Goal: Task Accomplishment & Management: Manage account settings

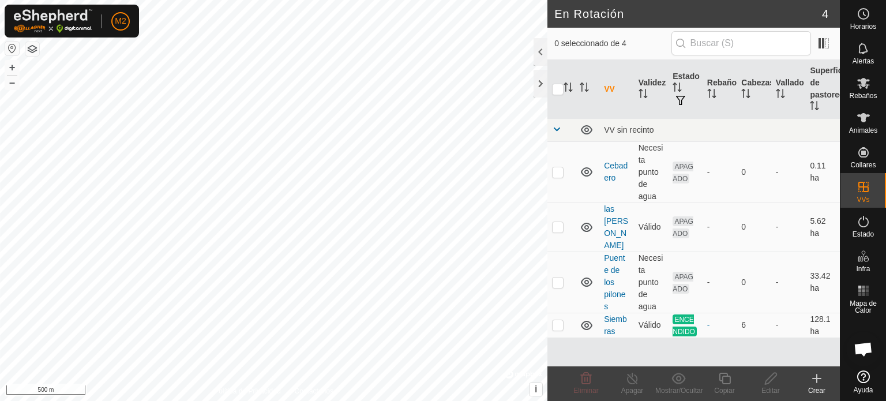
scroll to position [1118, 0]
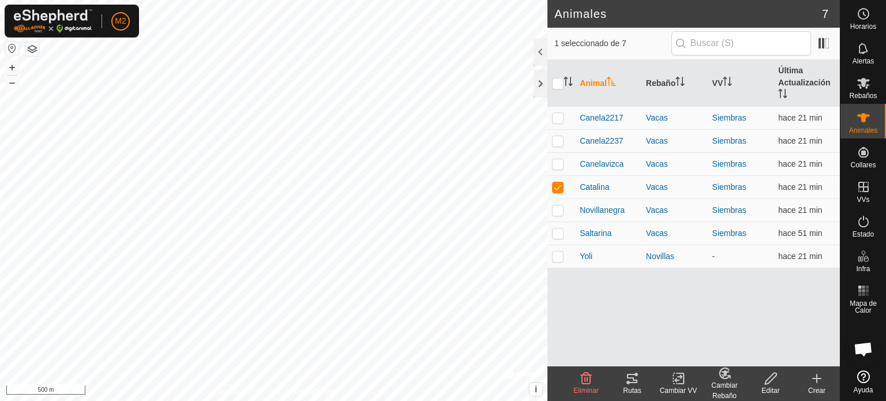
click at [629, 379] on icon at bounding box center [633, 379] width 14 height 14
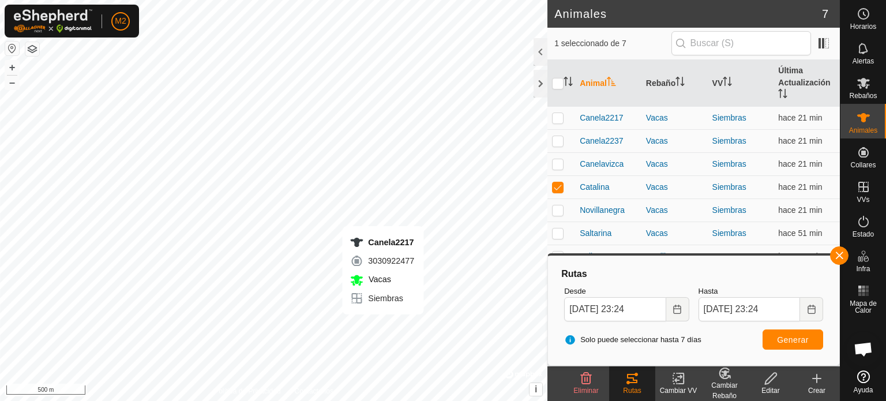
checkbox input "true"
checkbox input "false"
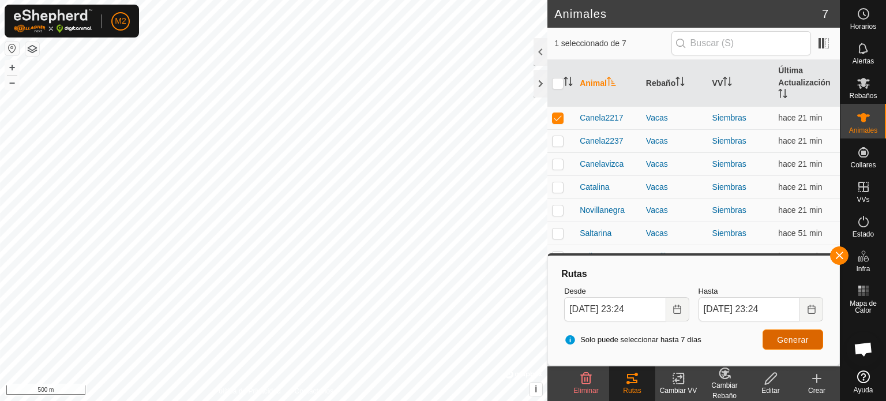
click at [795, 345] on button "Generar" at bounding box center [793, 339] width 61 height 20
checkbox input "false"
click at [620, 384] on tracks-svg-icon at bounding box center [632, 379] width 46 height 14
click at [768, 335] on button "Generar" at bounding box center [793, 339] width 61 height 20
click at [557, 143] on p-checkbox at bounding box center [558, 140] width 12 height 9
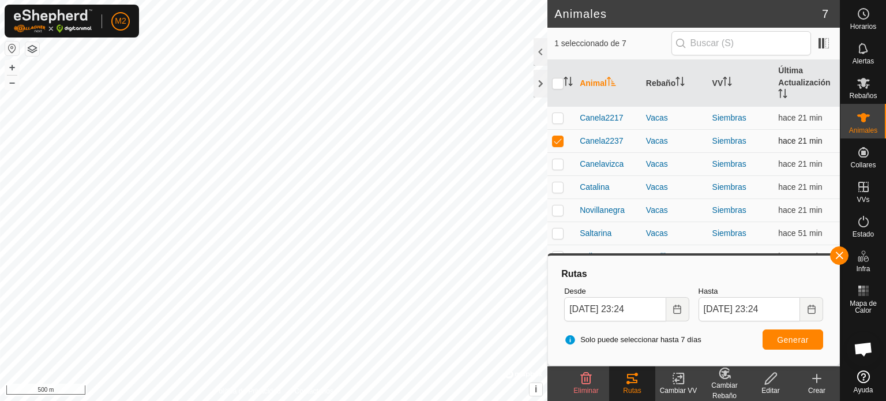
checkbox input "false"
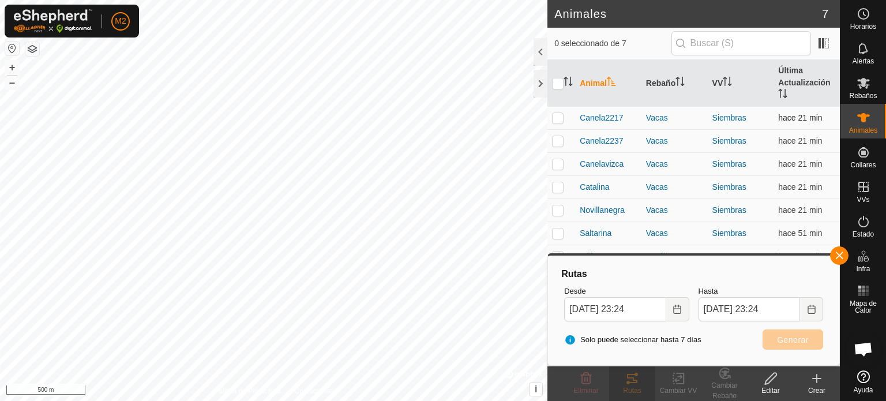
click at [557, 118] on p-checkbox at bounding box center [558, 117] width 12 height 9
checkbox input "true"
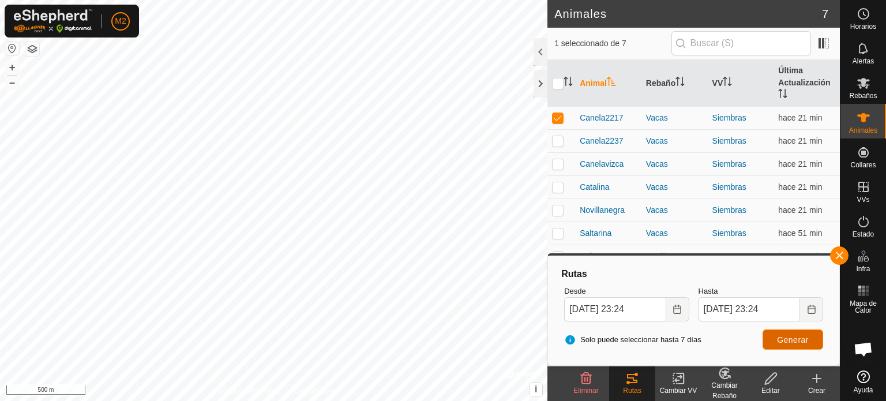
click at [785, 343] on span "Generar" at bounding box center [793, 339] width 32 height 9
click at [555, 138] on p-checkbox at bounding box center [558, 140] width 12 height 9
checkbox input "true"
click at [556, 117] on p-checkbox at bounding box center [558, 117] width 12 height 9
checkbox input "false"
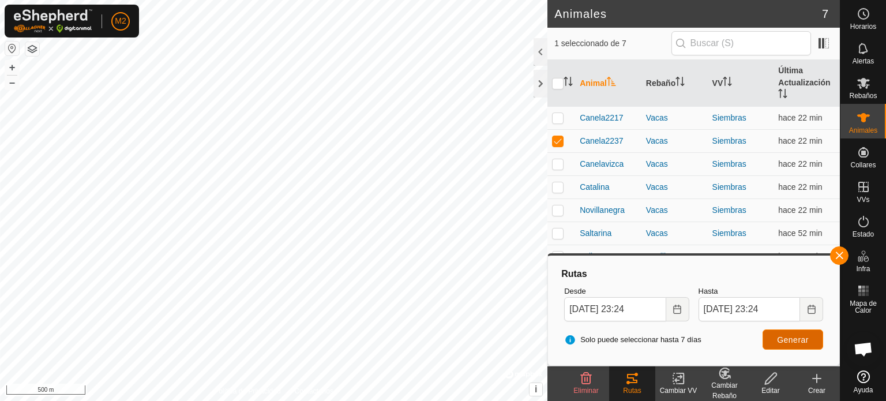
click at [773, 337] on button "Generar" at bounding box center [793, 339] width 61 height 20
click at [555, 133] on td at bounding box center [562, 140] width 28 height 23
checkbox input "false"
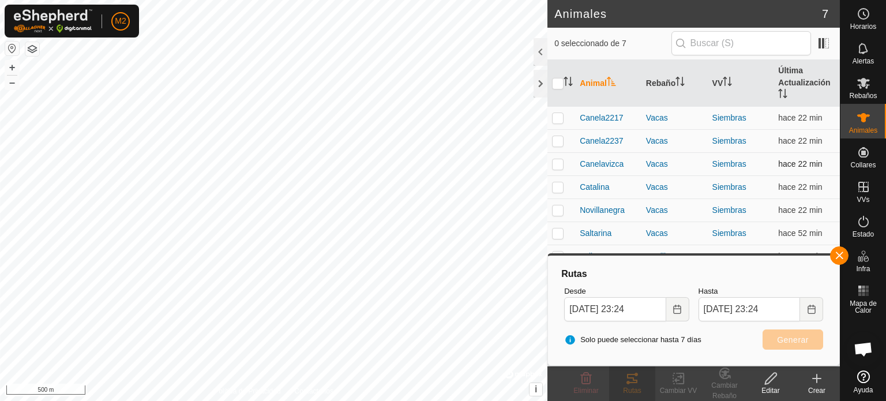
click at [555, 161] on p-checkbox at bounding box center [558, 163] width 12 height 9
checkbox input "true"
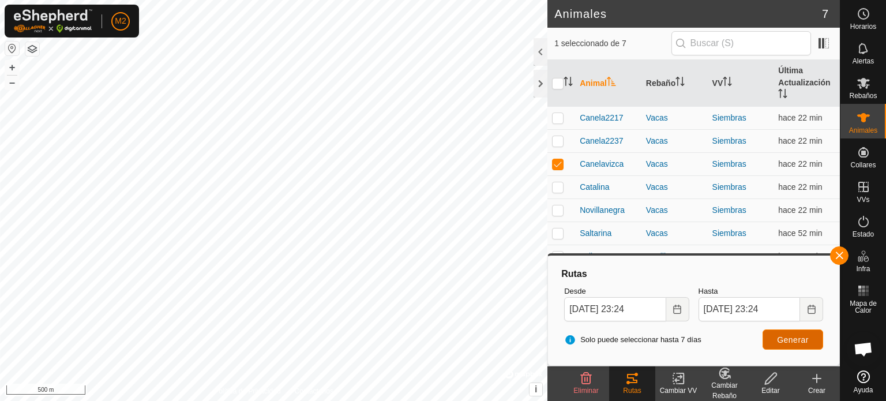
click at [785, 341] on span "Generar" at bounding box center [793, 339] width 32 height 9
click at [557, 190] on p-checkbox at bounding box center [558, 186] width 12 height 9
checkbox input "true"
click at [559, 167] on p-checkbox at bounding box center [558, 163] width 12 height 9
checkbox input "false"
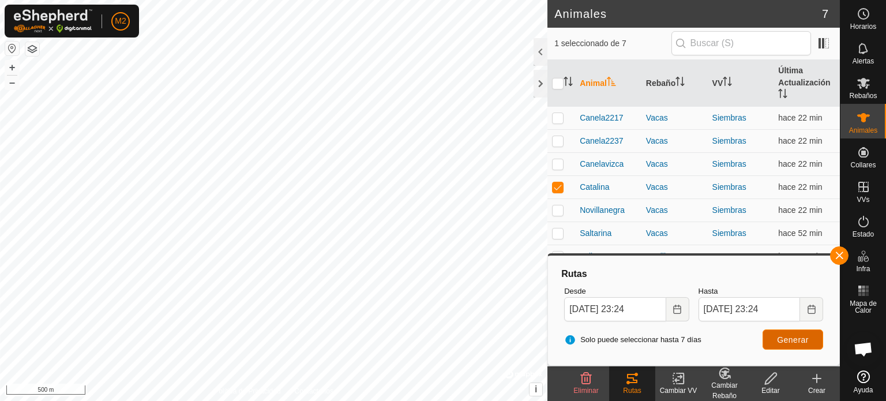
click at [787, 343] on span "Generar" at bounding box center [793, 339] width 32 height 9
click at [557, 202] on td at bounding box center [562, 210] width 28 height 23
checkbox input "true"
click at [558, 188] on p-checkbox at bounding box center [558, 186] width 12 height 9
checkbox input "false"
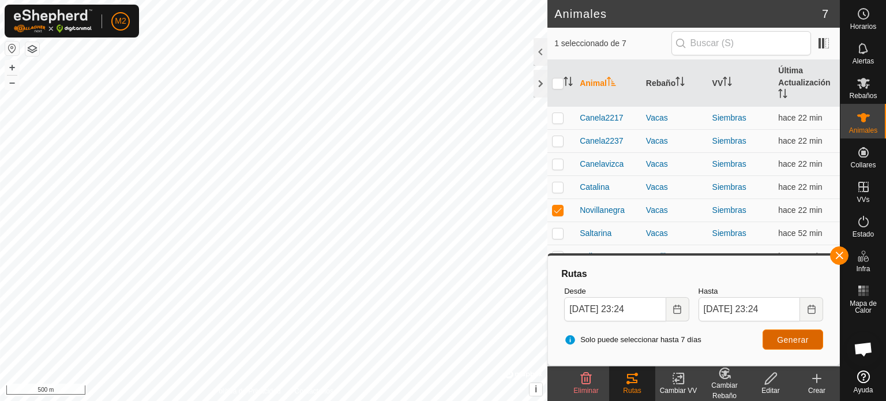
click at [766, 335] on button "Generar" at bounding box center [793, 339] width 61 height 20
click at [556, 207] on p-checkbox at bounding box center [558, 209] width 12 height 9
checkbox input "false"
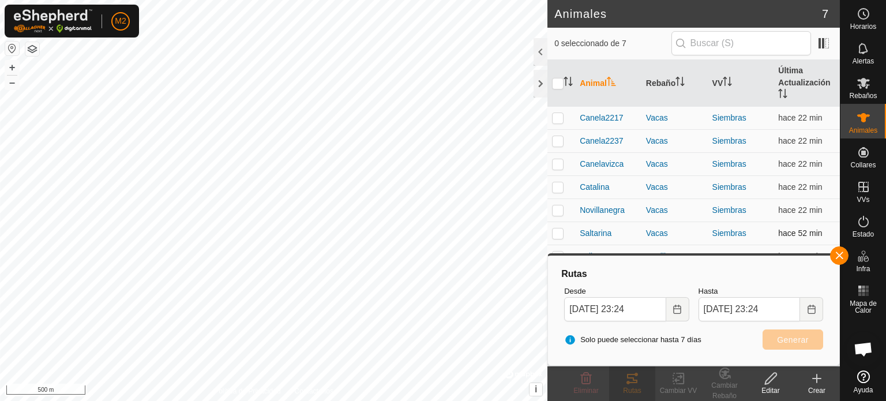
click at [554, 230] on p-checkbox at bounding box center [558, 233] width 12 height 9
checkbox input "true"
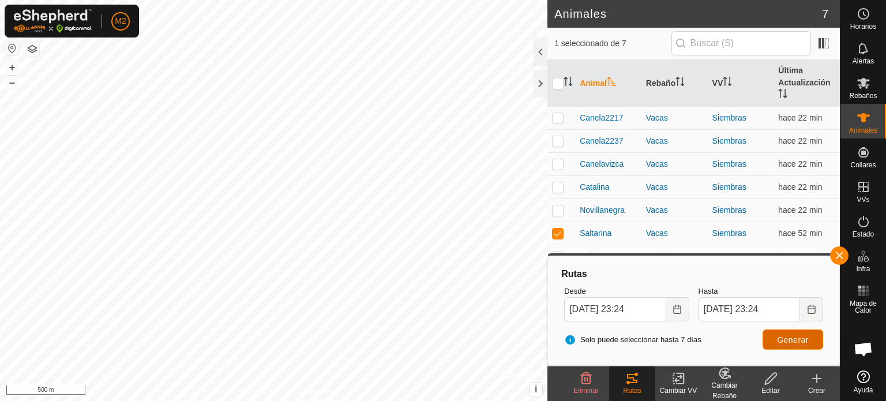
click at [785, 348] on button "Generar" at bounding box center [793, 339] width 61 height 20
click at [553, 252] on p-checkbox at bounding box center [558, 256] width 12 height 9
checkbox input "true"
click at [556, 233] on p-checkbox at bounding box center [558, 233] width 12 height 9
checkbox input "false"
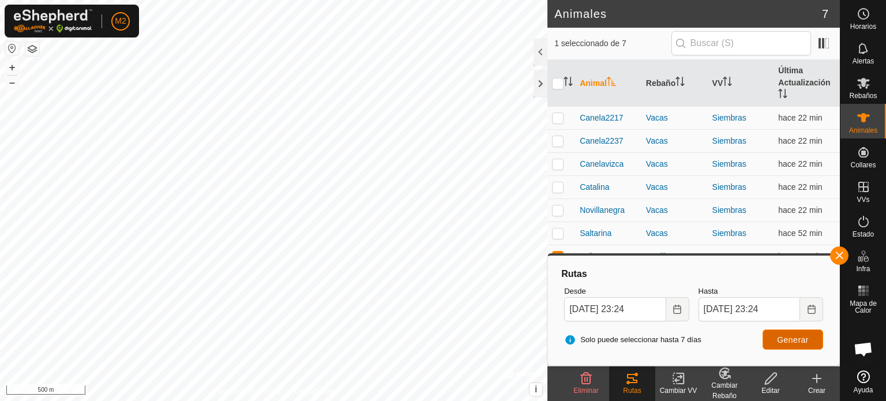
click at [788, 337] on span "Generar" at bounding box center [793, 339] width 32 height 9
click at [554, 250] on td at bounding box center [562, 256] width 28 height 23
checkbox input "false"
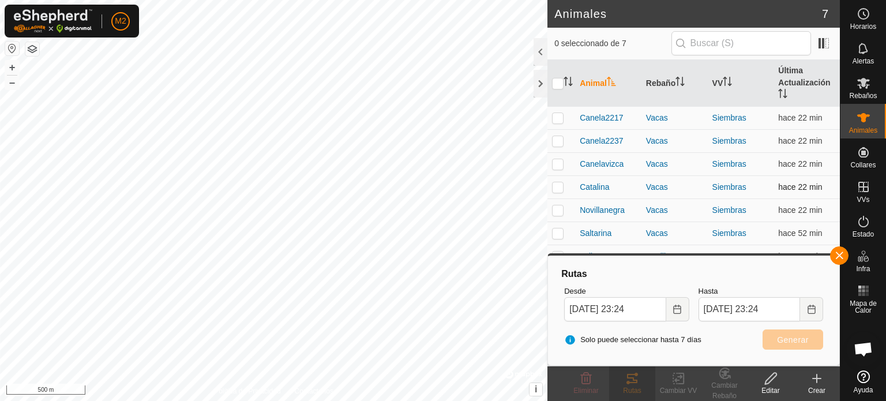
click at [559, 183] on p-checkbox at bounding box center [558, 186] width 12 height 9
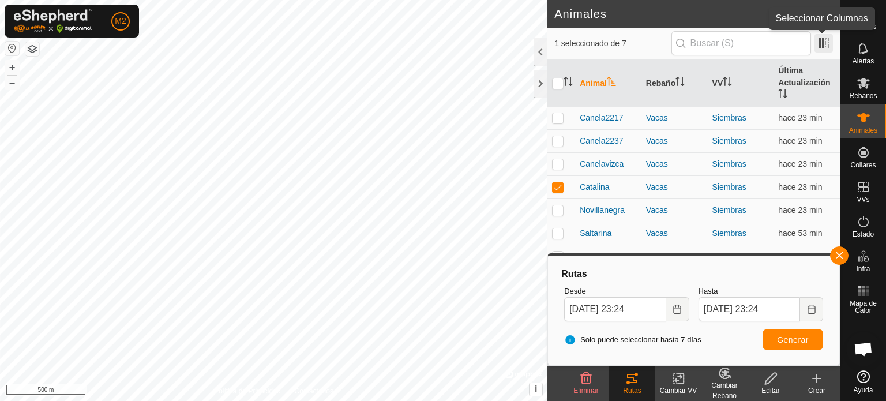
click at [829, 41] on span at bounding box center [824, 43] width 18 height 18
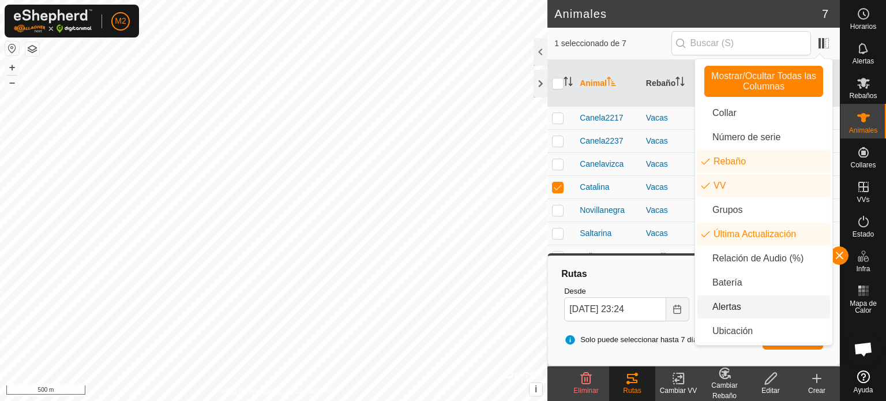
click at [736, 303] on li "Alertas" at bounding box center [764, 306] width 133 height 23
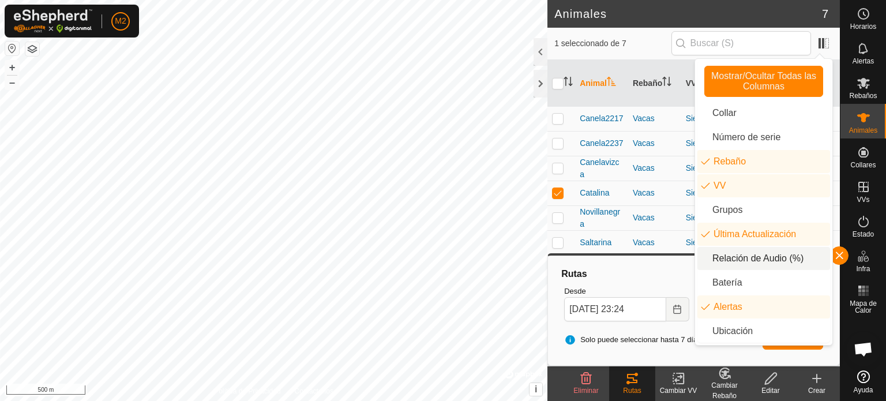
click at [774, 267] on li "Relación de Audio (%)" at bounding box center [764, 258] width 133 height 23
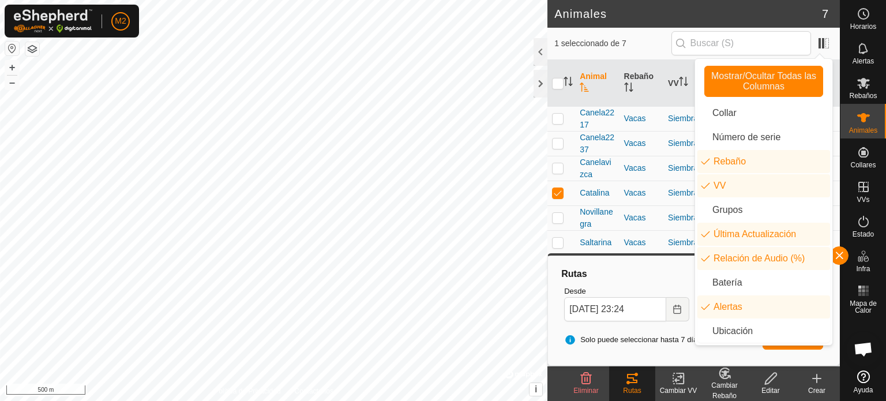
click at [560, 193] on p-checkbox at bounding box center [558, 192] width 12 height 9
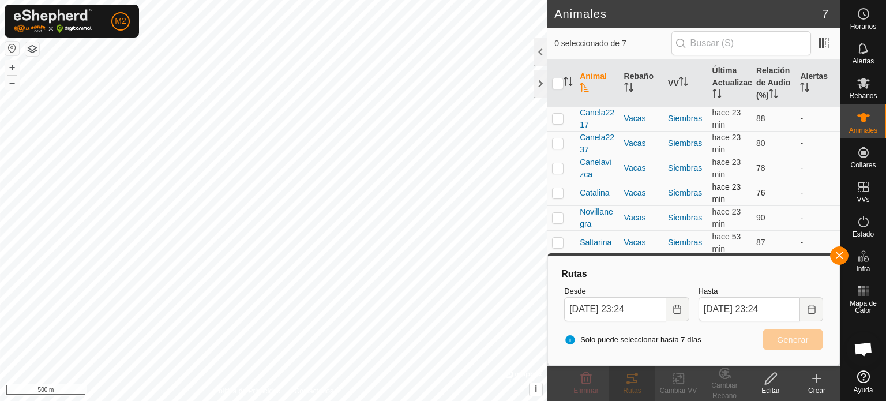
click at [560, 193] on p-checkbox at bounding box center [558, 192] width 12 height 9
checkbox input "true"
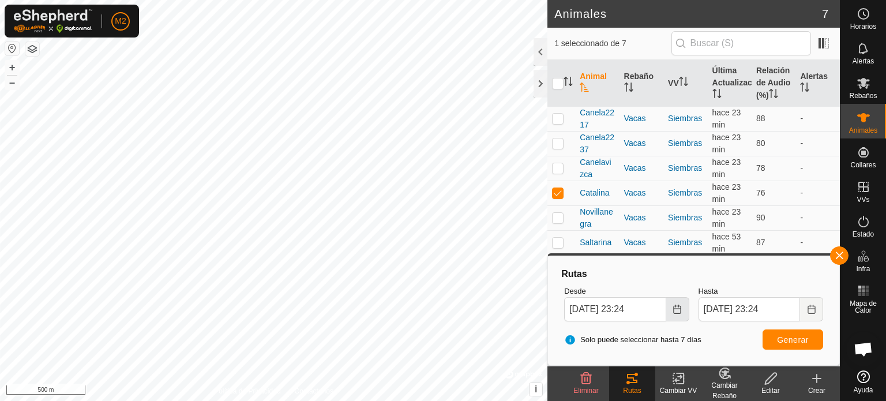
click at [677, 309] on icon "Choose Date" at bounding box center [677, 309] width 9 height 9
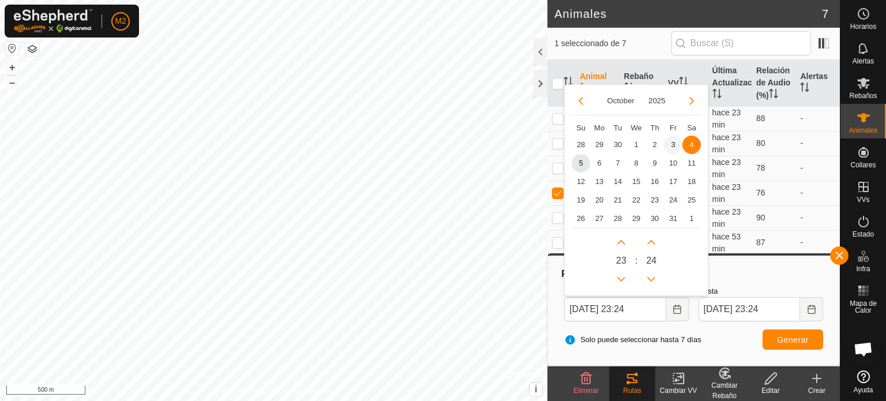
click at [668, 147] on span "3" at bounding box center [673, 145] width 18 height 18
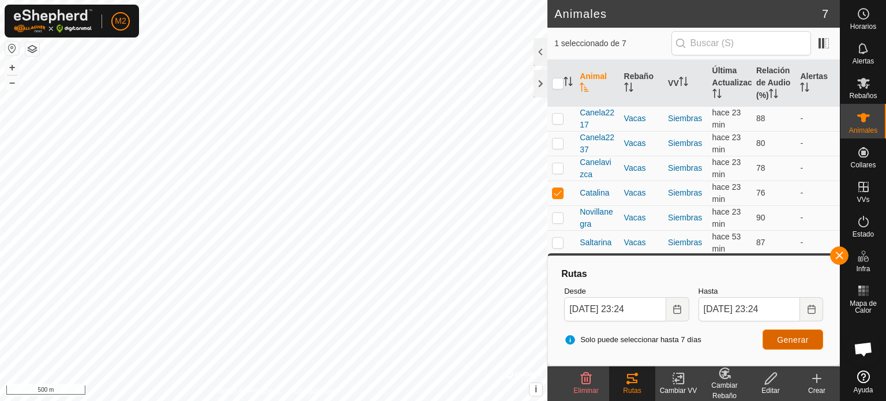
click at [791, 334] on button "Generar" at bounding box center [793, 339] width 61 height 20
click at [672, 310] on button "Choose Date" at bounding box center [677, 309] width 23 height 24
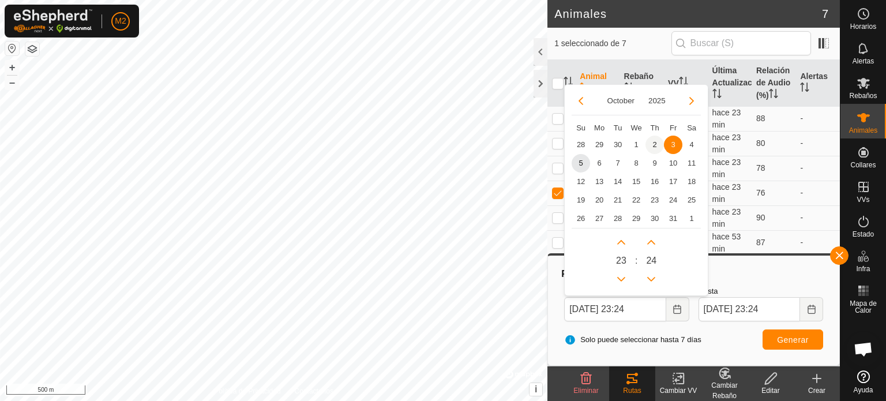
click at [658, 145] on span "2" at bounding box center [655, 145] width 18 height 18
type input "[DATE] 23:24"
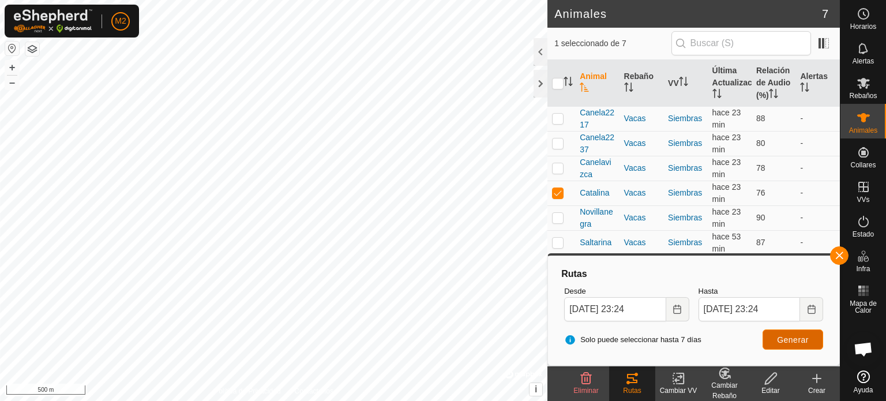
click at [771, 341] on button "Generar" at bounding box center [793, 339] width 61 height 20
click at [842, 254] on button "button" at bounding box center [839, 255] width 18 height 18
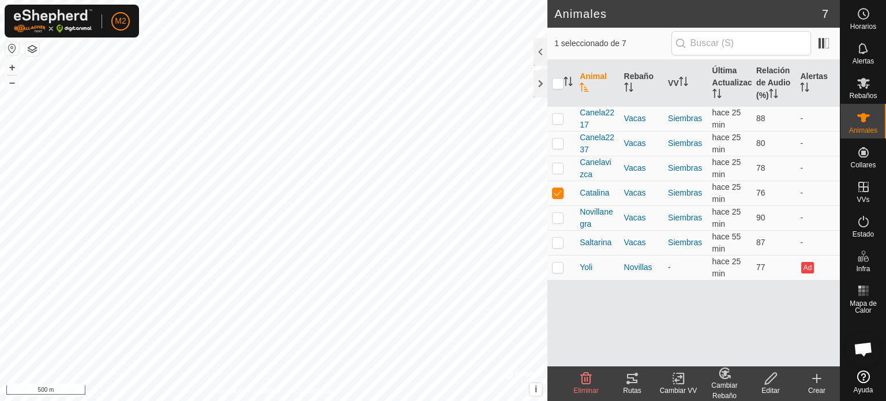
click at [868, 354] on span "Chat abierto" at bounding box center [863, 350] width 19 height 16
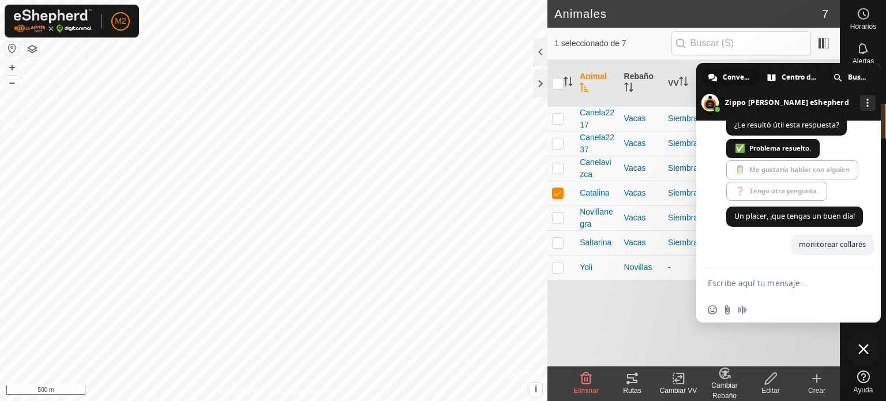
scroll to position [1119, 0]
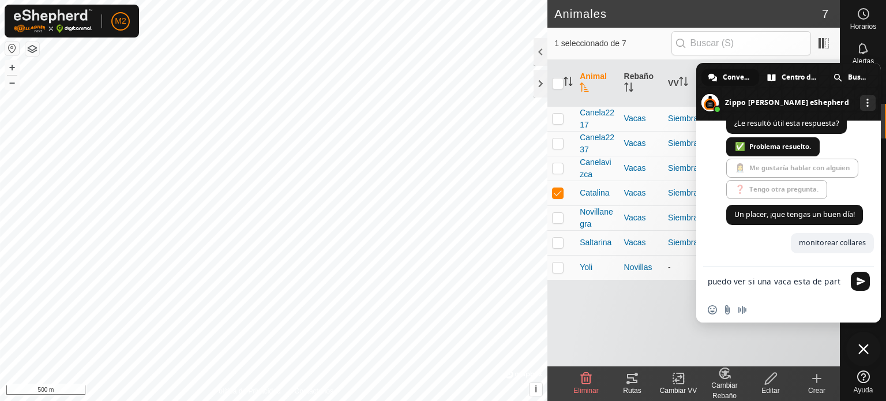
type textarea "puedo ver si una vaca esta de parto"
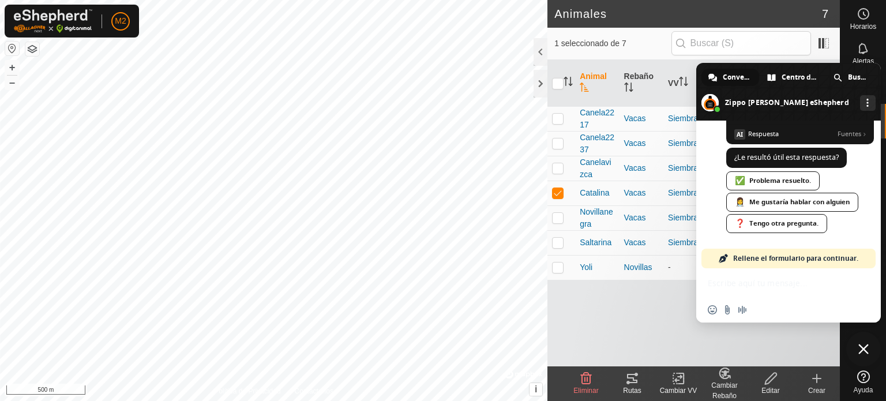
scroll to position [1598, 0]
click at [790, 190] on div "✅ Problema resuelto." at bounding box center [773, 180] width 93 height 19
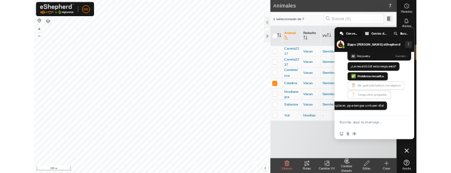
scroll to position [1617, 0]
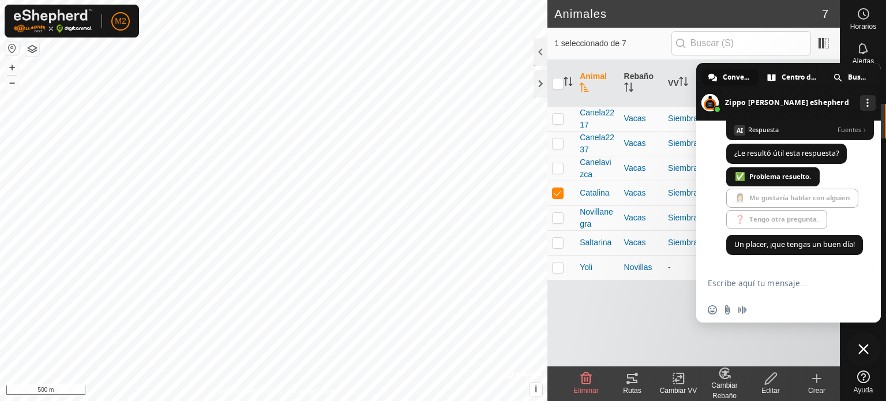
click at [863, 348] on span "Cerrar el chat" at bounding box center [864, 349] width 10 height 10
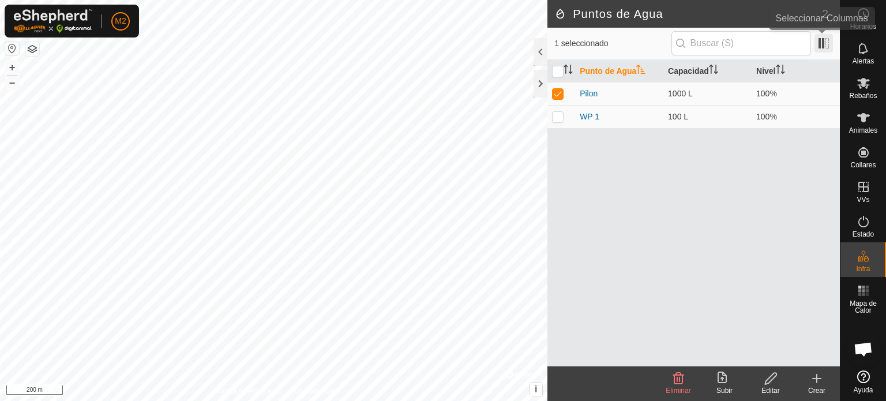
click at [822, 43] on span at bounding box center [824, 43] width 18 height 18
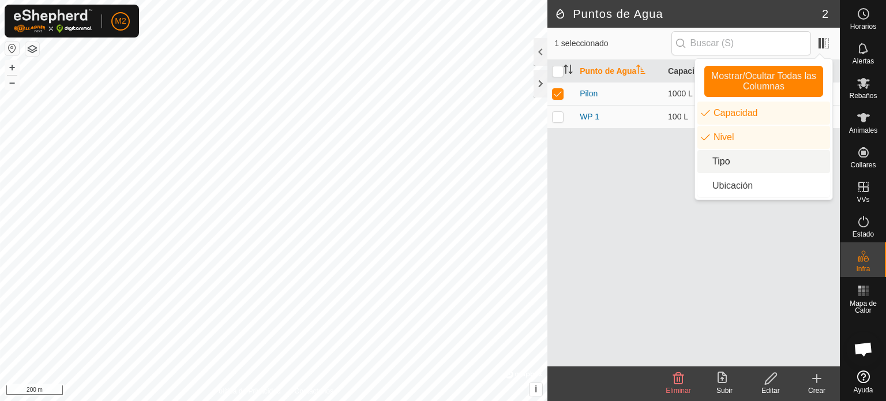
click at [783, 155] on li "Tipo" at bounding box center [764, 161] width 133 height 23
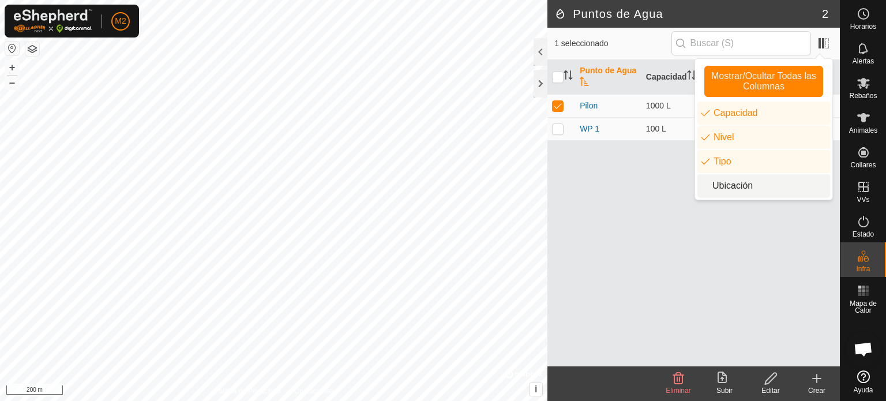
click at [769, 182] on li "Ubicación" at bounding box center [764, 185] width 133 height 23
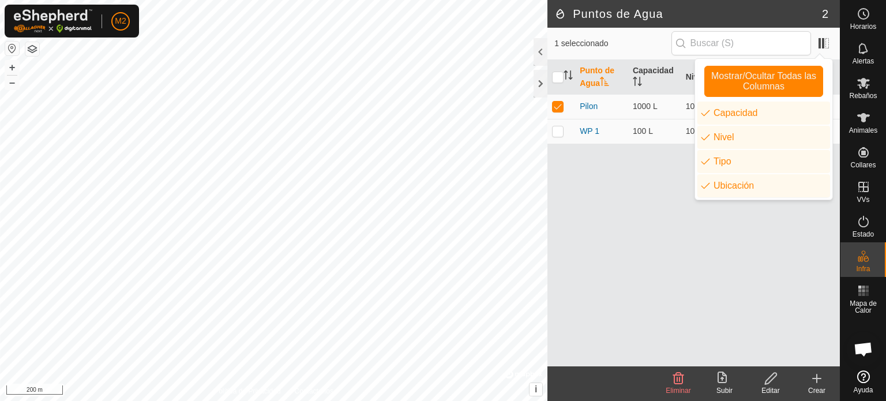
click at [650, 206] on div "Punto de Agua Capacidad Nivel Tipo Ubicación Pilon 1000 L 100% Bebedero 40.0991…" at bounding box center [694, 213] width 293 height 306
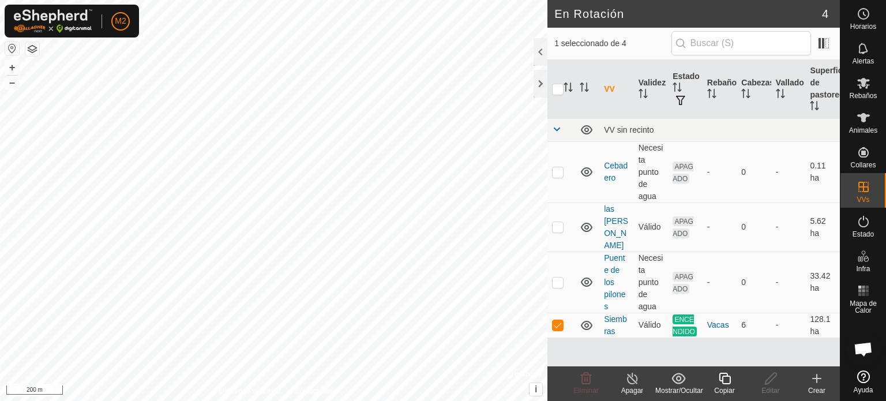
click at [413, 400] on html "M2 Horarios Alertas Rebaños Animales Collares VVs Estado Infra Mapa de Calor Ay…" at bounding box center [443, 200] width 886 height 401
checkbox input "true"
checkbox input "false"
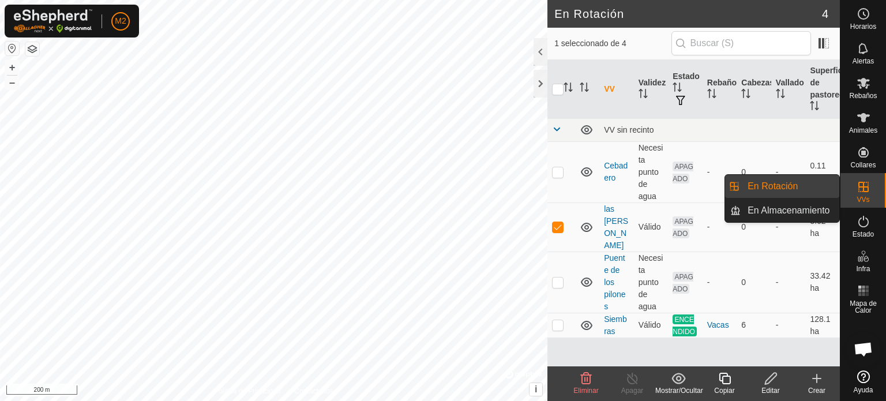
click at [785, 191] on link "En Rotación" at bounding box center [790, 186] width 99 height 23
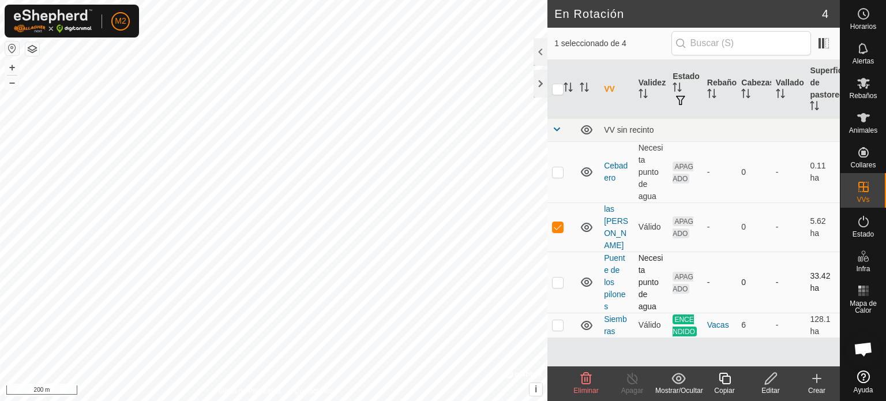
click at [548, 261] on div "En Rotación 4 1 seleccionado de 4 VV Validez Estado Rebaño Cabezas Vallado Supe…" at bounding box center [420, 200] width 840 height 401
checkbox input "false"
click at [820, 375] on icon at bounding box center [817, 379] width 14 height 14
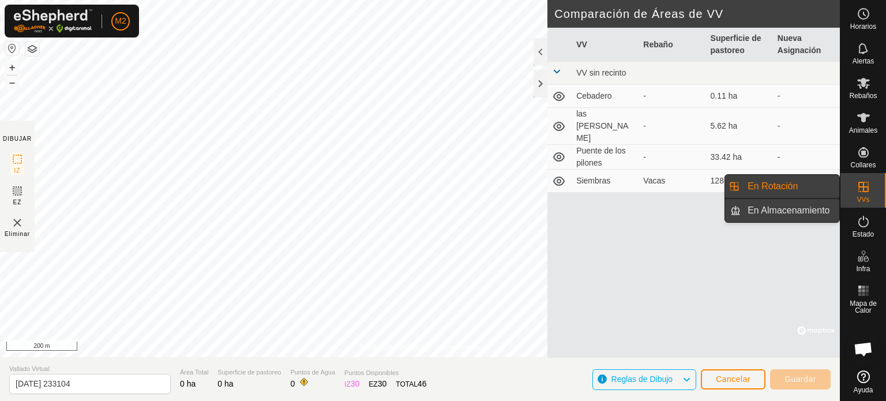
click at [803, 201] on link "En Almacenamiento" at bounding box center [790, 210] width 99 height 23
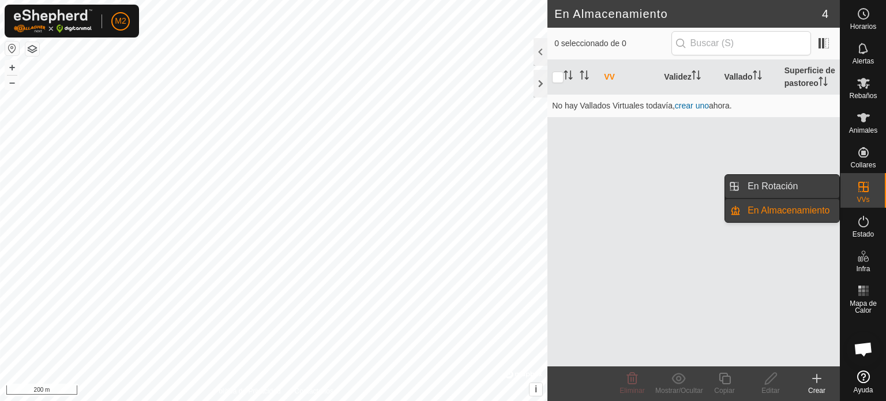
click at [794, 179] on link "En Rotación" at bounding box center [790, 186] width 99 height 23
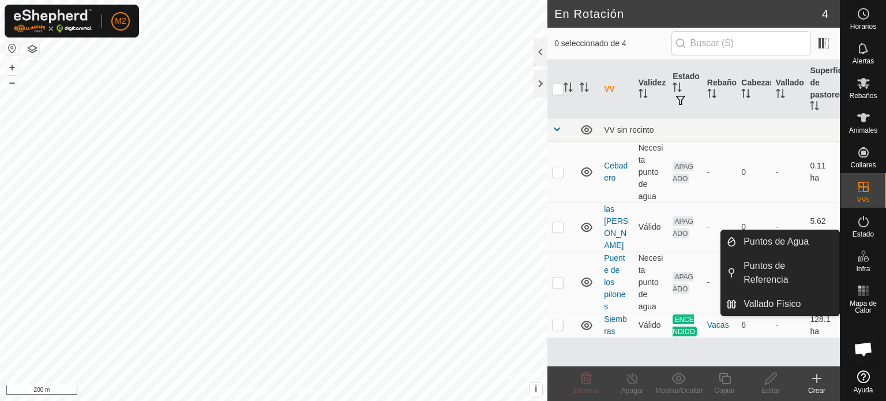
click at [875, 253] on div "Infra" at bounding box center [864, 259] width 46 height 35
click at [753, 293] on link "Vallado Físico" at bounding box center [788, 304] width 103 height 23
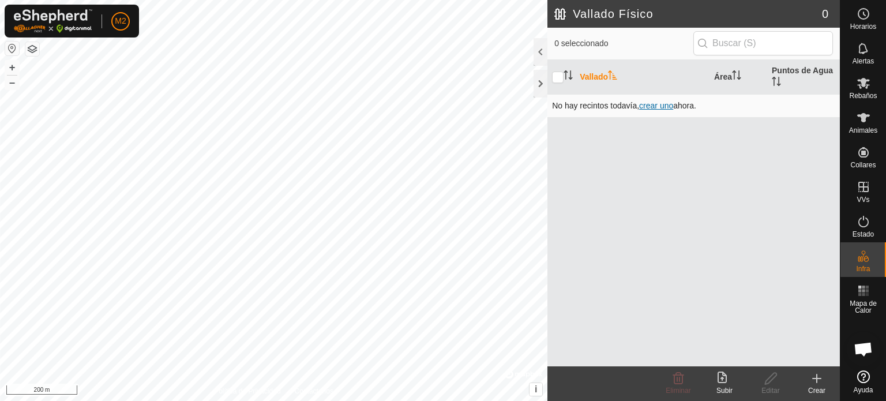
click at [646, 106] on span "crear uno" at bounding box center [656, 105] width 34 height 9
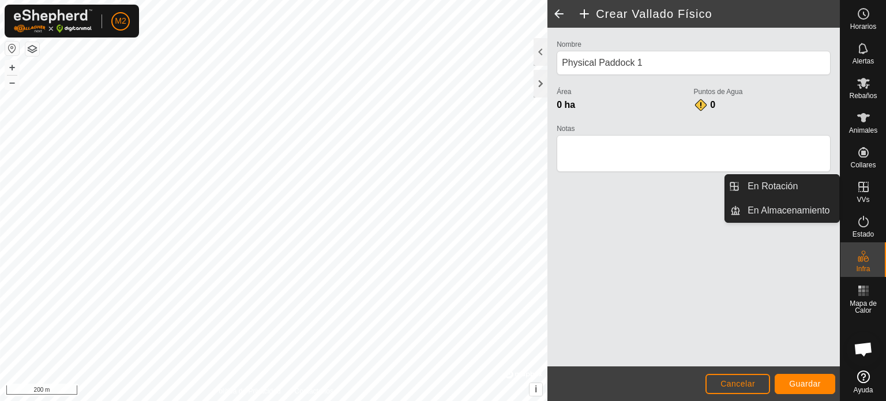
click at [865, 201] on span "VVs" at bounding box center [863, 199] width 13 height 7
click at [823, 191] on link "En Rotación" at bounding box center [790, 186] width 99 height 23
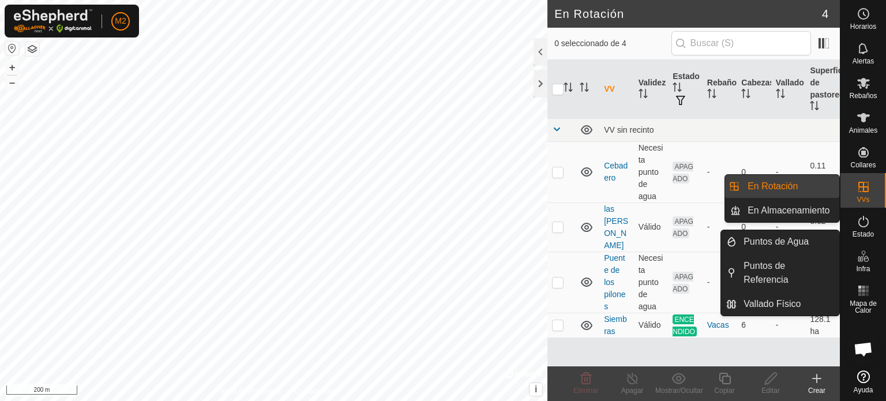
click at [869, 264] on es-infrastructure-svg-icon at bounding box center [863, 256] width 21 height 18
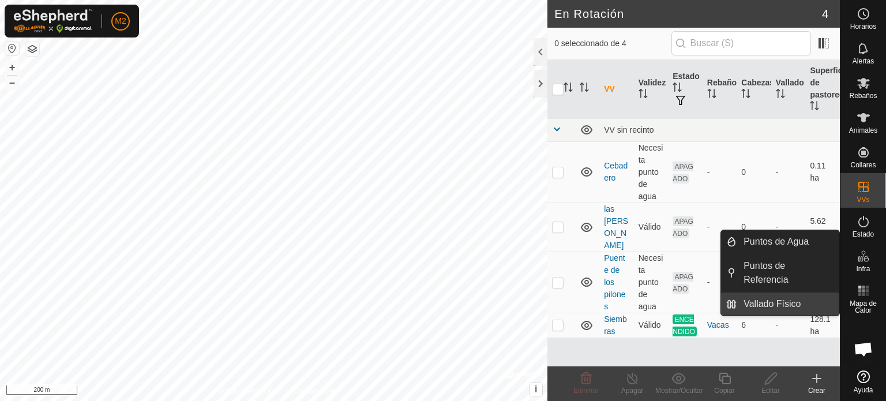
click at [787, 293] on link "Vallado Físico" at bounding box center [788, 304] width 103 height 23
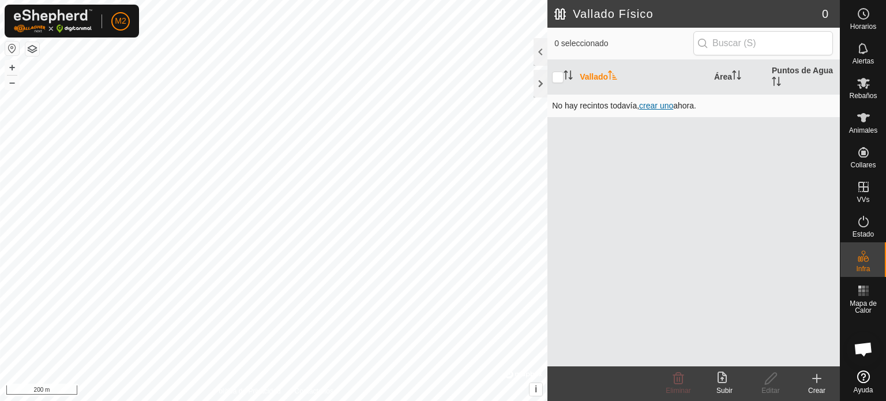
click at [650, 109] on span "crear uno" at bounding box center [656, 105] width 34 height 9
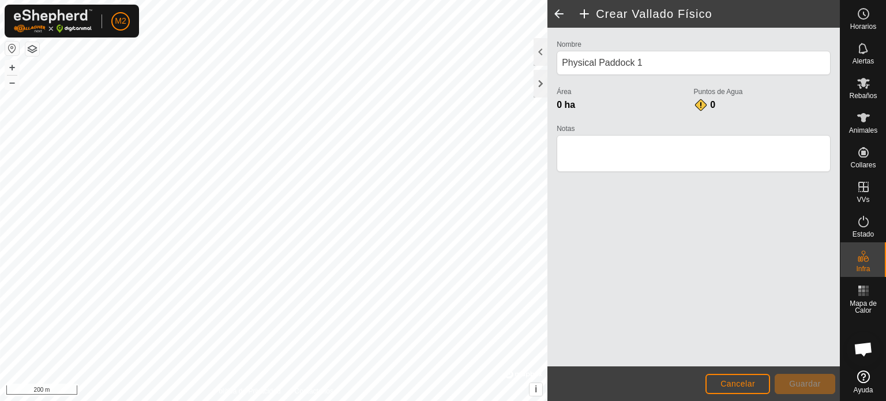
click at [302, 0] on html "M2 Horarios Alertas Rebaños Animales Collares VVs Estado Infra Mapa de Calor Ay…" at bounding box center [443, 200] width 886 height 401
click at [278, 0] on html "M2 Horarios Alertas Rebaños Animales Collares VVs Estado Infra Mapa de Calor Ay…" at bounding box center [443, 200] width 886 height 401
click at [782, 383] on button "Guardar" at bounding box center [805, 384] width 61 height 20
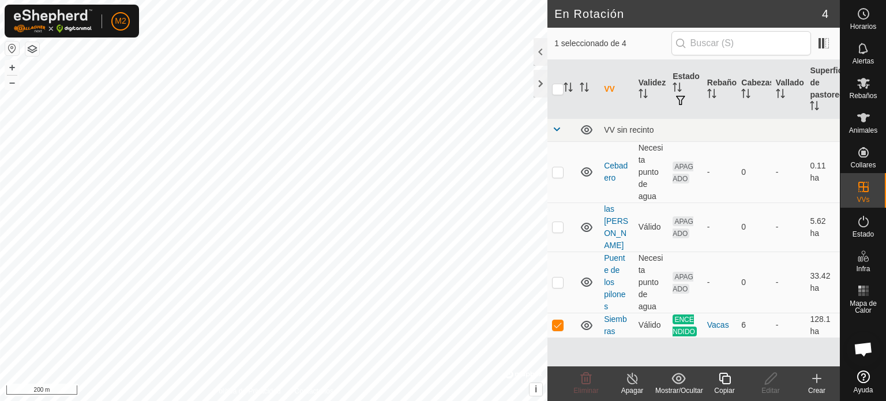
checkbox input "false"
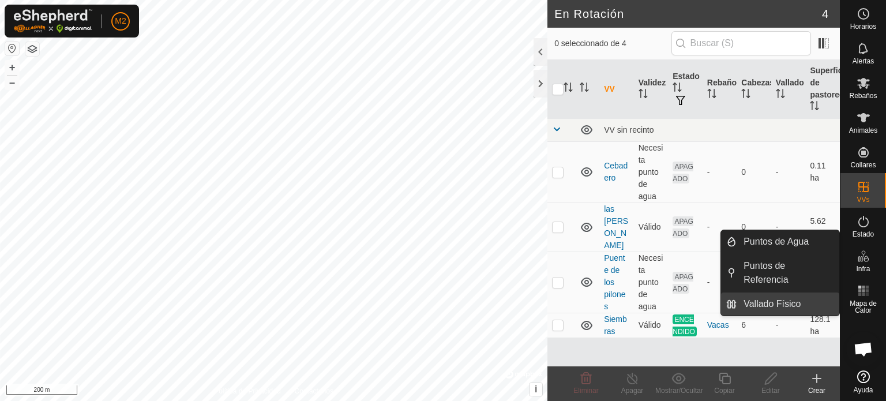
click at [818, 293] on link "Vallado Físico" at bounding box center [788, 304] width 103 height 23
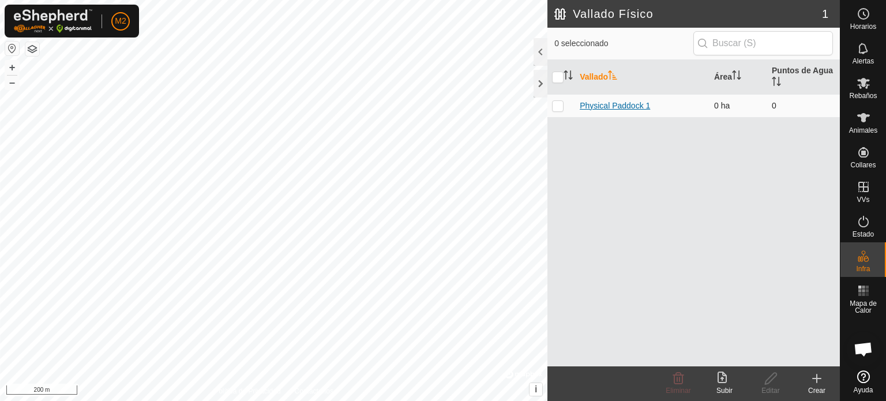
click at [630, 106] on link "Physical Paddock 1" at bounding box center [615, 105] width 70 height 9
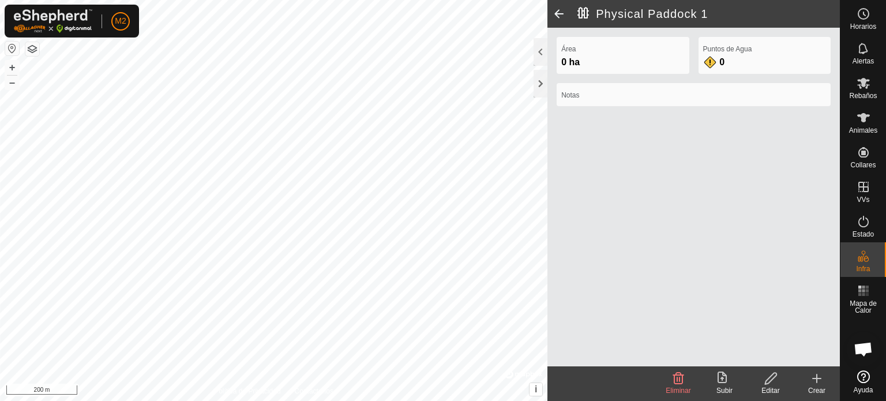
click at [770, 369] on div "Editar" at bounding box center [771, 383] width 46 height 35
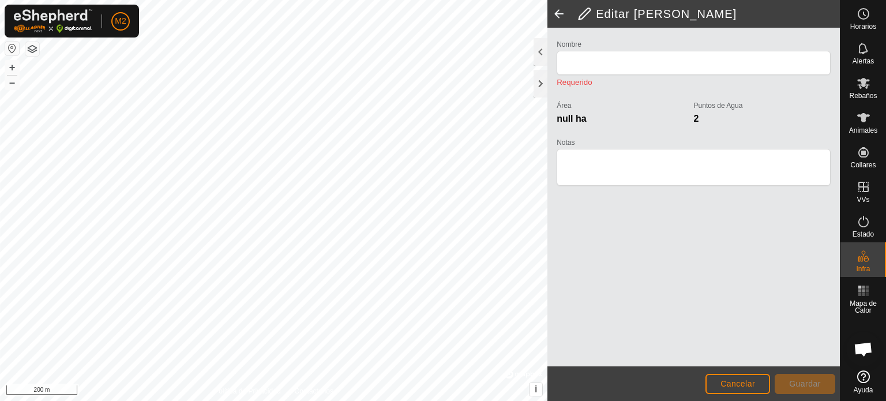
type input "Physical Paddock 1"
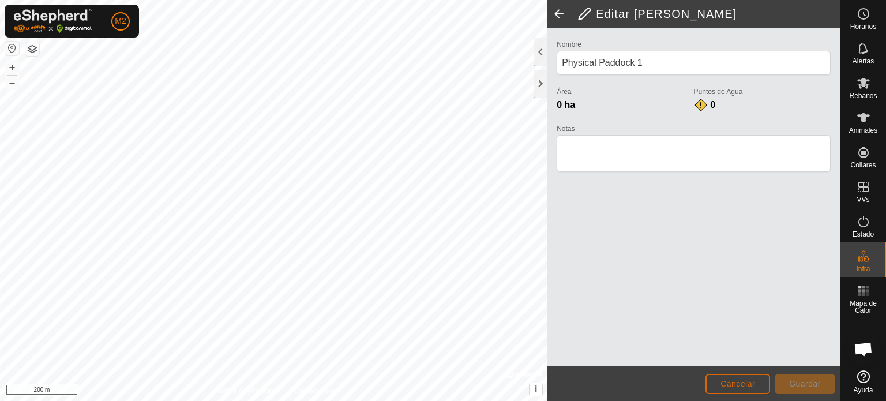
click at [747, 381] on span "Cancelar" at bounding box center [738, 383] width 35 height 9
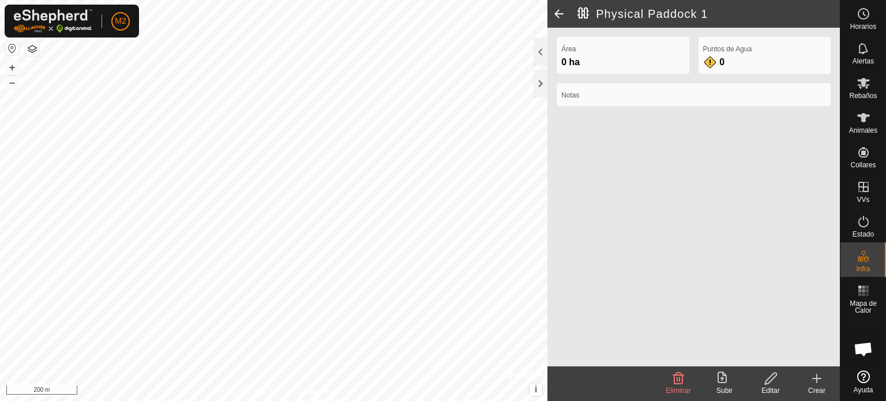
click at [685, 383] on icon at bounding box center [679, 379] width 14 height 14
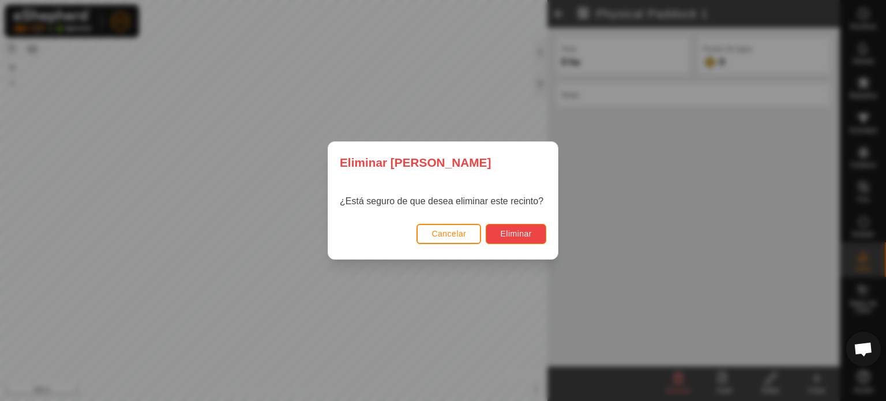
click at [501, 237] on span "Eliminar" at bounding box center [516, 233] width 32 height 9
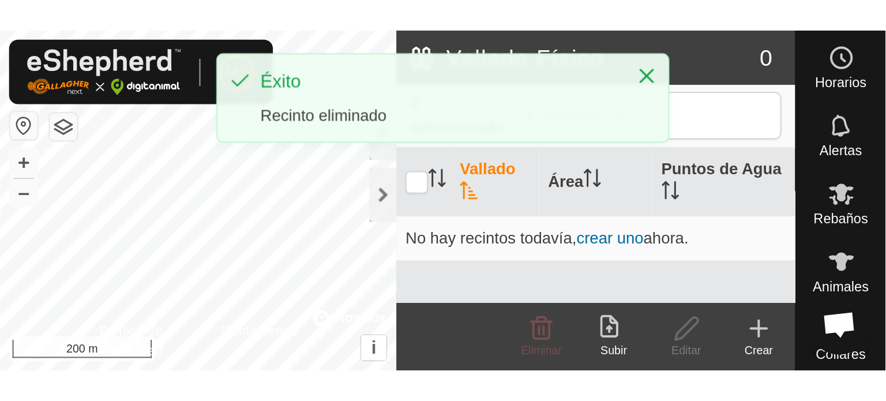
scroll to position [1088, 0]
